Goal: Information Seeking & Learning: Check status

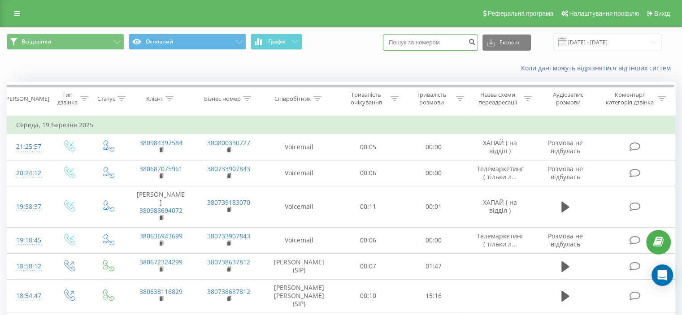
click at [449, 43] on input at bounding box center [430, 43] width 95 height 16
paste input "380506882465"
type input "380506882465"
click at [476, 43] on icon "submit" at bounding box center [472, 40] width 8 height 5
